Goal: Task Accomplishment & Management: Use online tool/utility

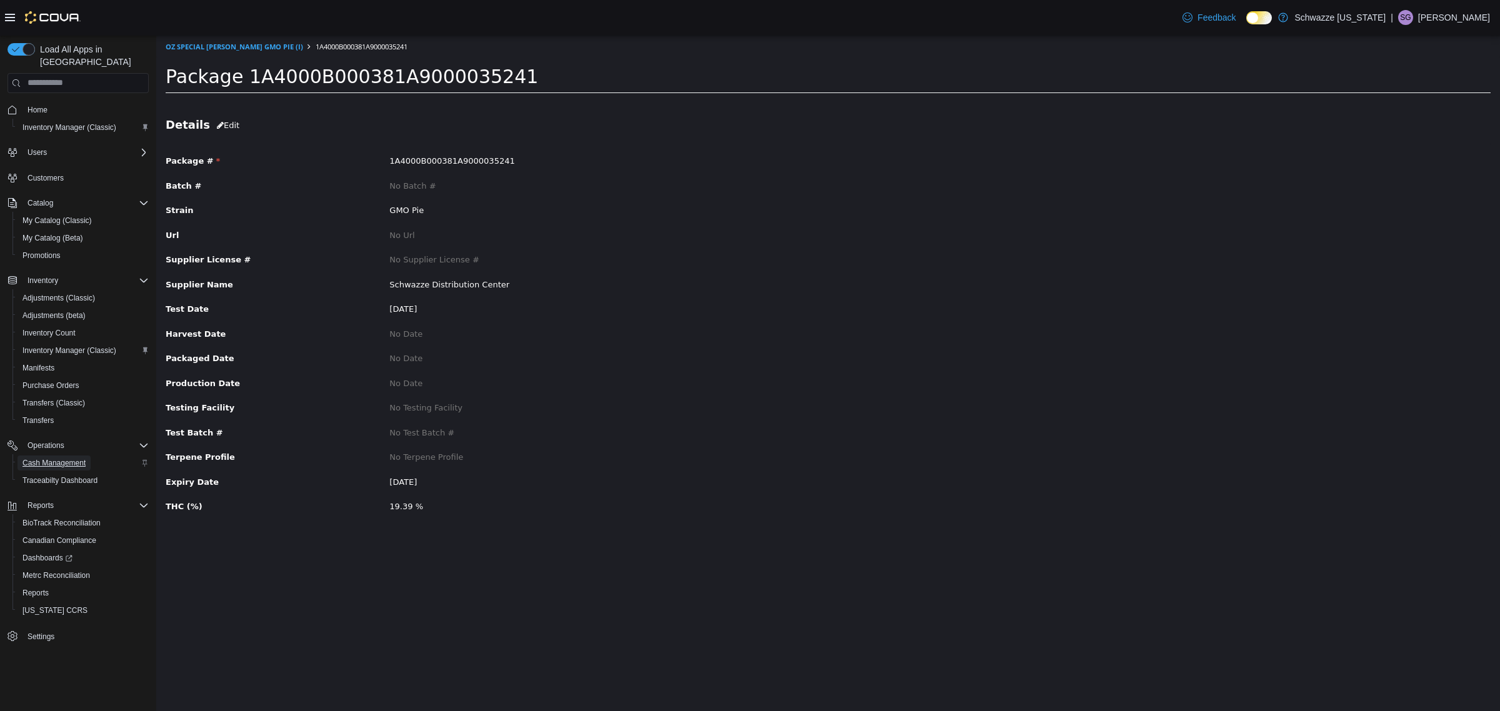
click at [78, 458] on span "Cash Management" at bounding box center [54, 463] width 63 height 10
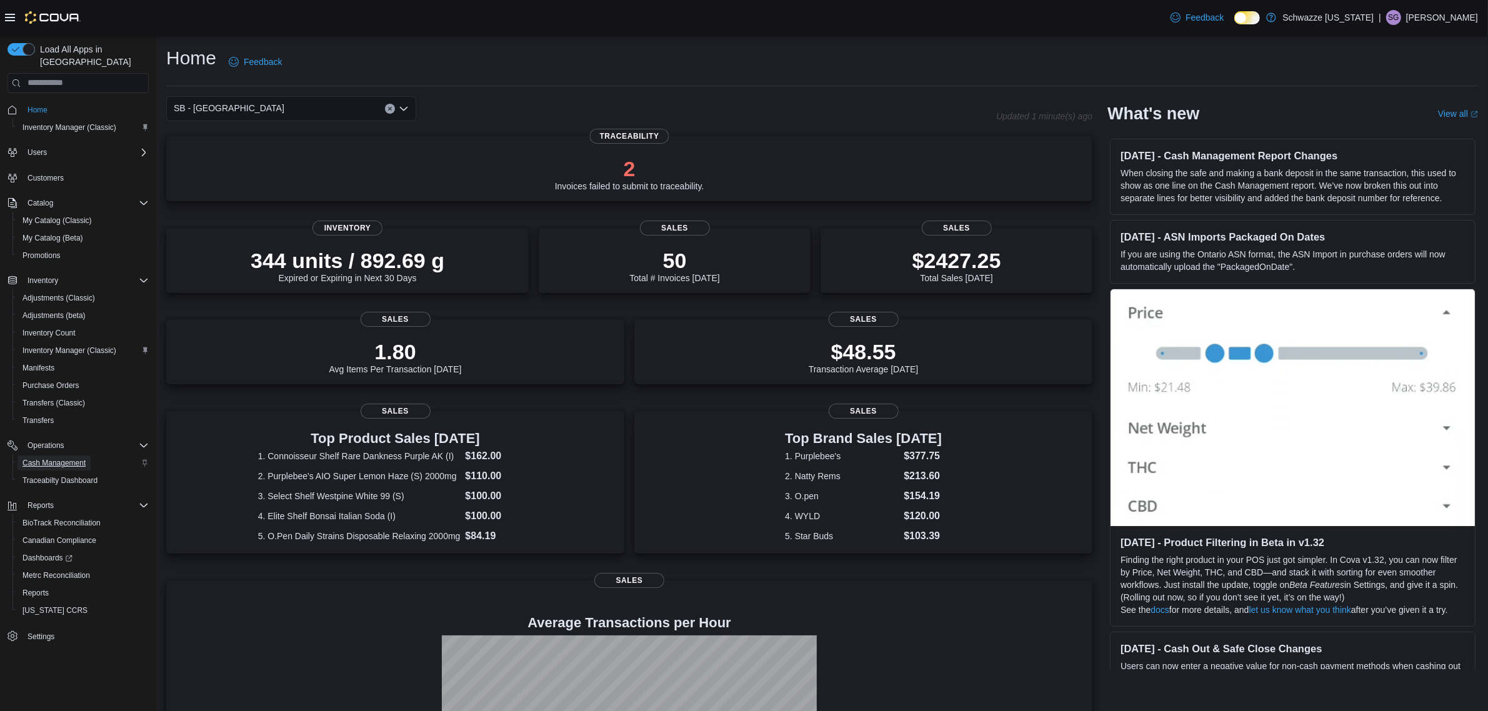
click at [74, 458] on span "Cash Management" at bounding box center [54, 463] width 63 height 10
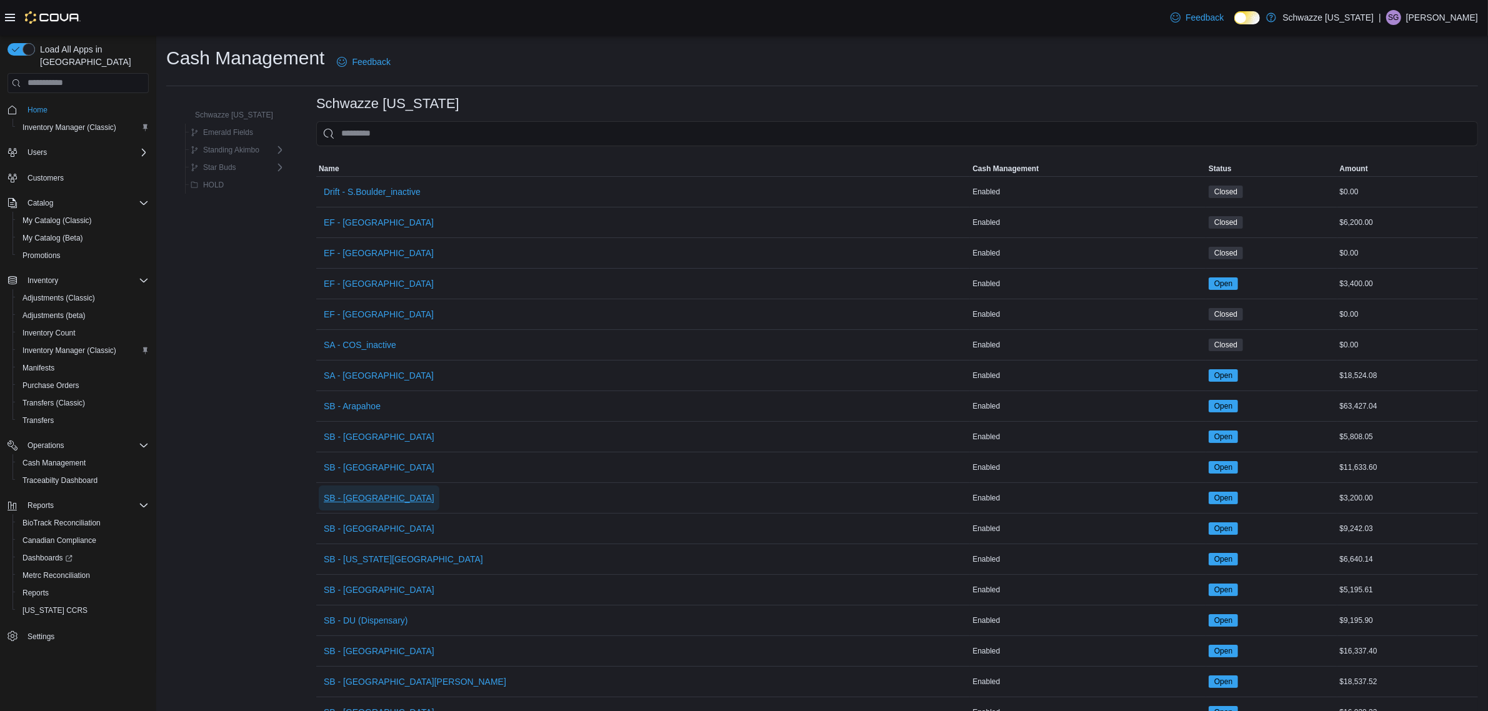
click at [367, 501] on span "SB - [GEOGRAPHIC_DATA]" at bounding box center [379, 498] width 111 height 13
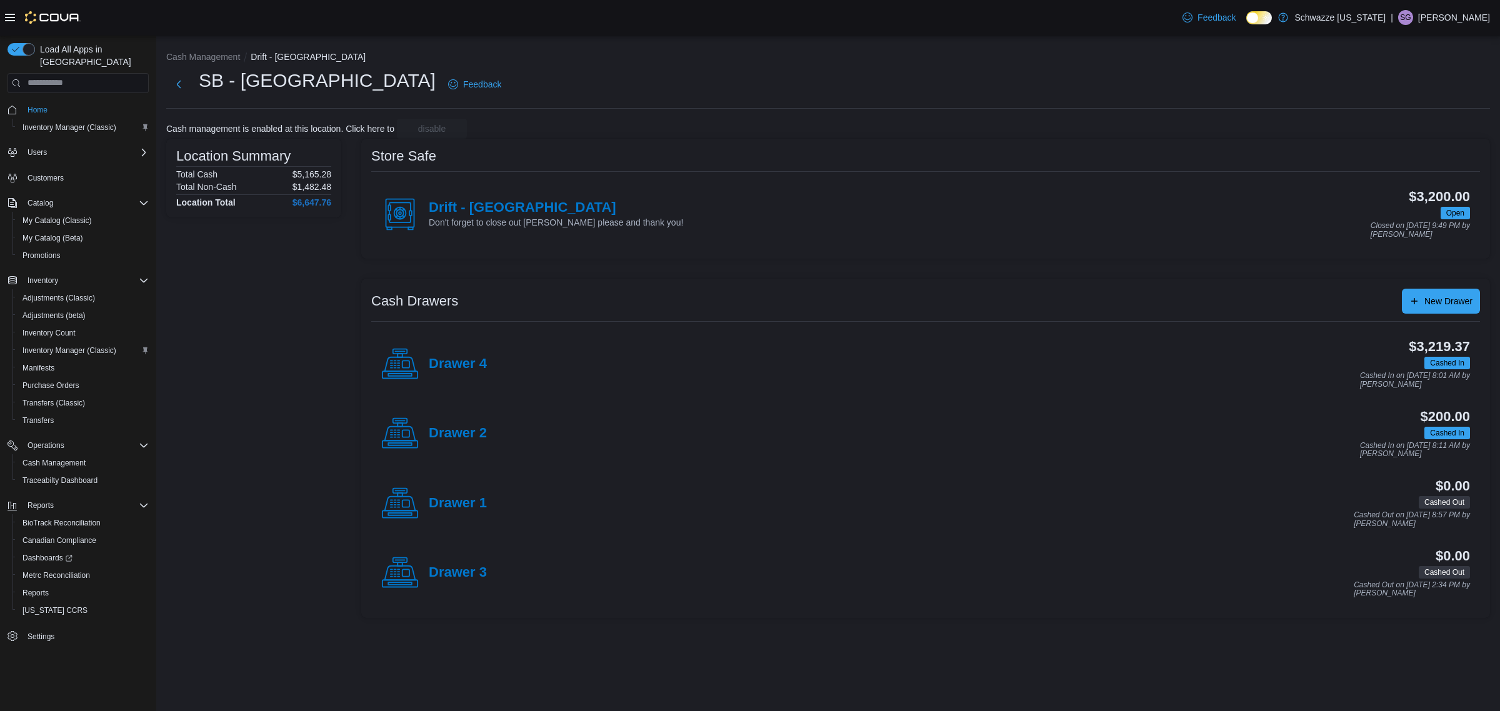
click at [455, 445] on div "Drawer 2" at bounding box center [434, 434] width 106 height 38
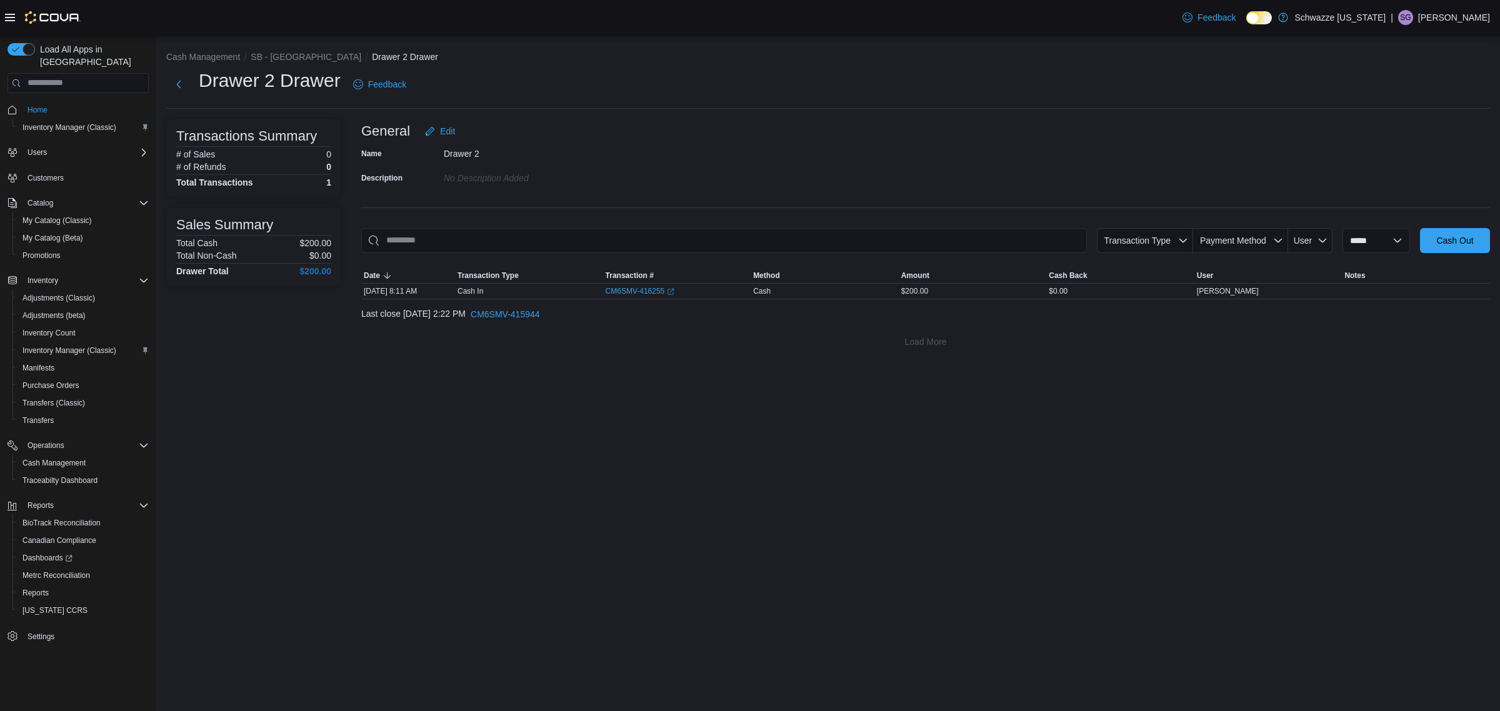
click at [1406, 227] on div "**********" at bounding box center [925, 237] width 1129 height 236
click at [1446, 238] on span "Cash Out" at bounding box center [1454, 240] width 37 height 13
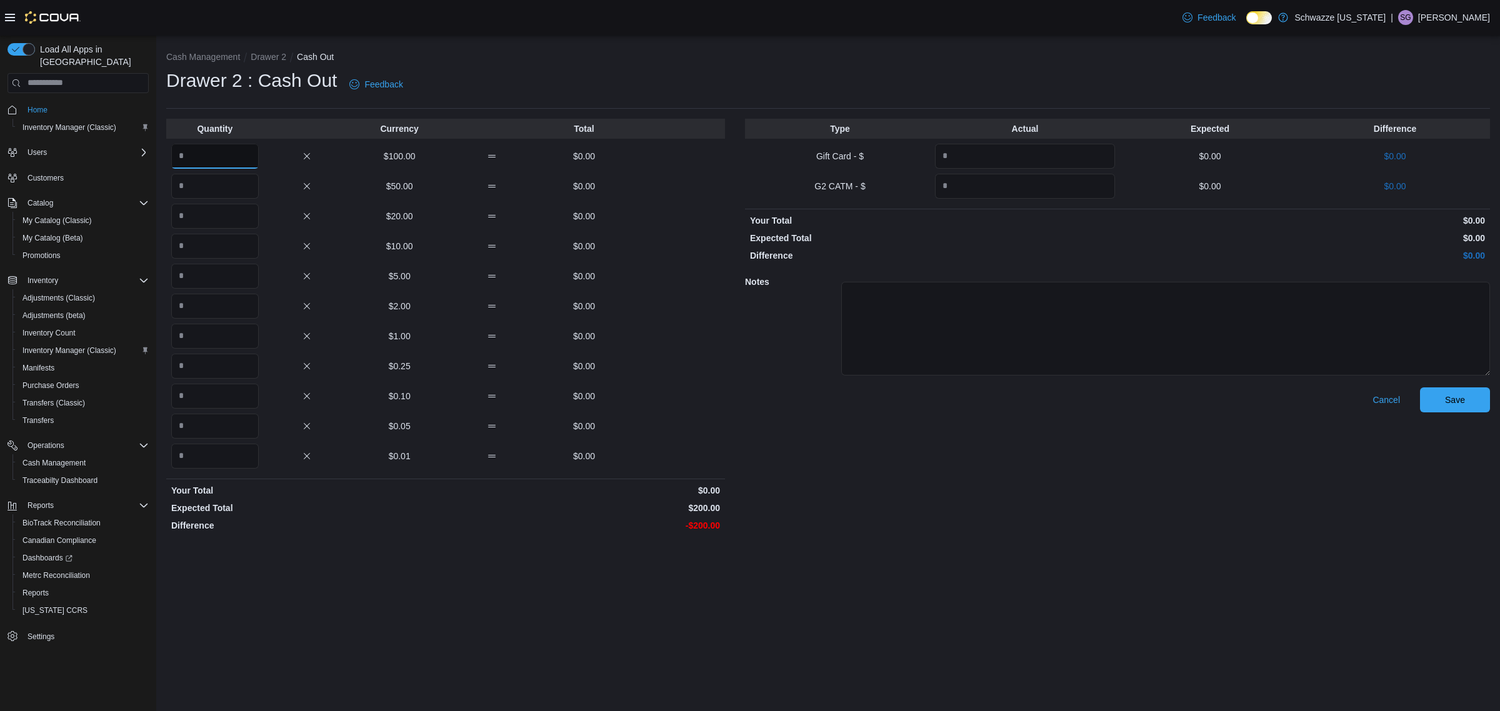
click at [216, 159] on input "Quantity" at bounding box center [215, 156] width 88 height 25
type input "*"
click at [1461, 404] on span "Save" at bounding box center [1455, 399] width 20 height 13
